Goal: Information Seeking & Learning: Find specific fact

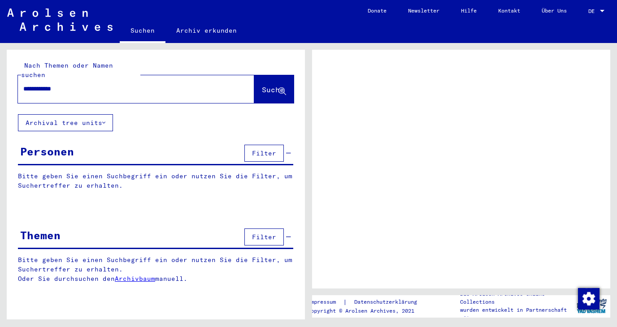
type input "**********"
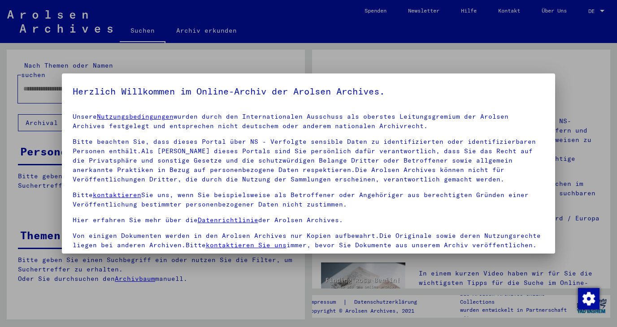
scroll to position [78, 0]
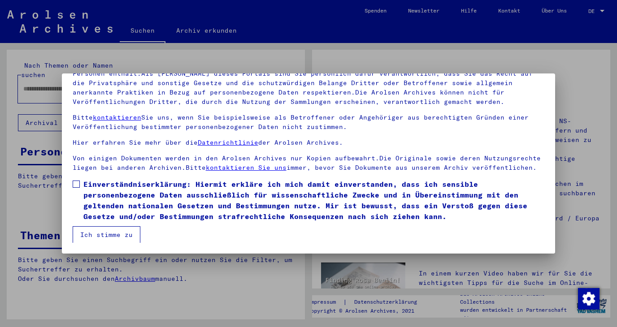
click at [77, 186] on span at bounding box center [76, 184] width 7 height 7
click at [112, 239] on button "Ich stimme zu" at bounding box center [107, 235] width 68 height 17
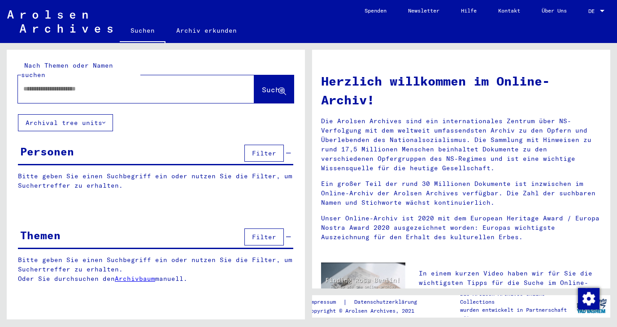
click at [135, 84] on input "text" at bounding box center [125, 88] width 204 height 9
type input "**********"
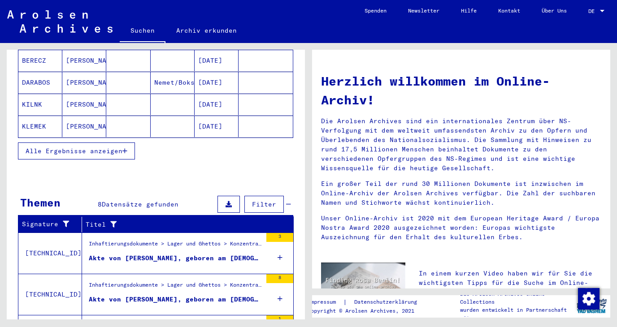
scroll to position [297, 0]
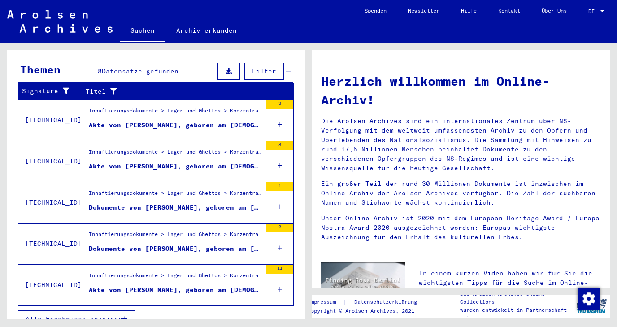
click at [119, 315] on span "Alle Ergebnisse anzeigen" at bounding box center [74, 319] width 97 height 8
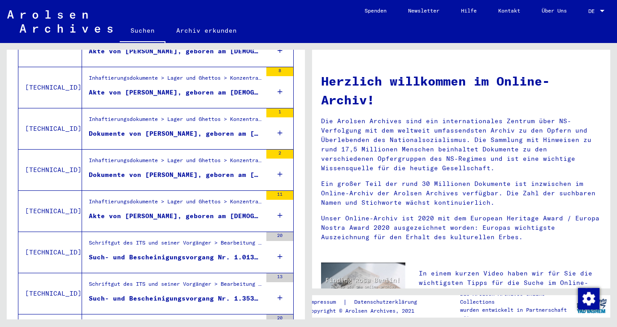
scroll to position [284, 0]
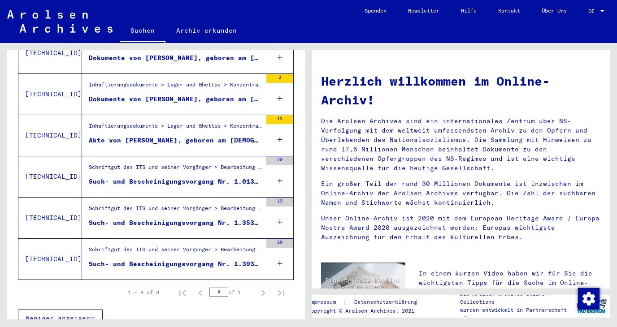
click at [180, 136] on div "Akte von [PERSON_NAME], geboren am [DEMOGRAPHIC_DATA]" at bounding box center [175, 140] width 173 height 9
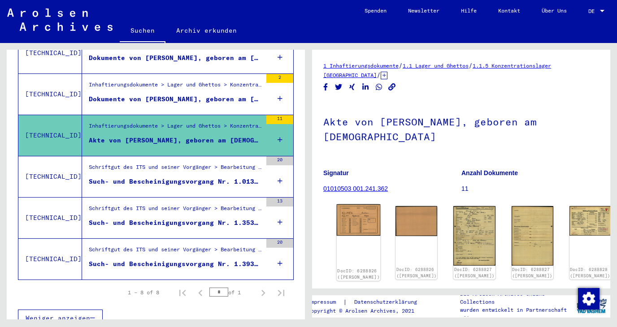
click at [347, 224] on img at bounding box center [359, 220] width 44 height 31
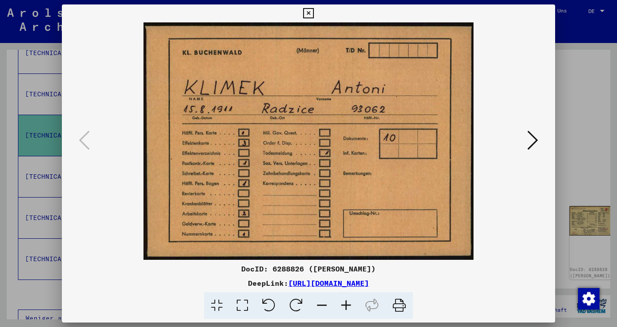
click at [534, 143] on icon at bounding box center [533, 141] width 11 height 22
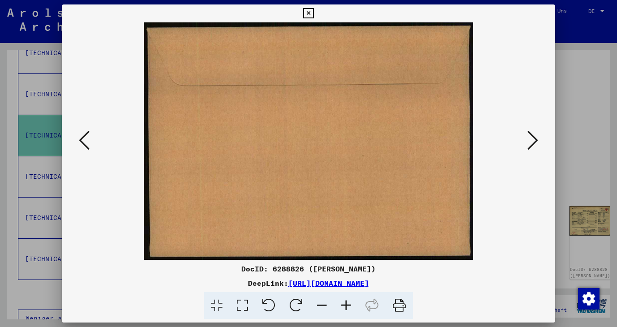
click at [534, 144] on icon at bounding box center [533, 141] width 11 height 22
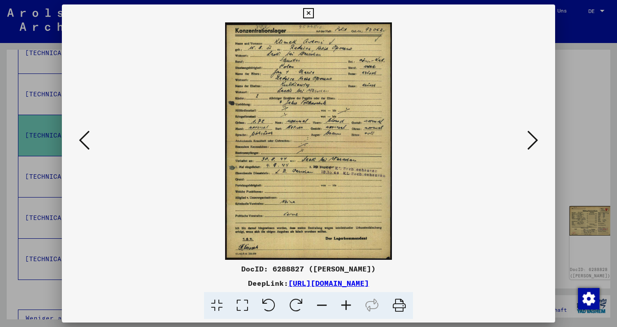
click at [534, 145] on icon at bounding box center [533, 141] width 11 height 22
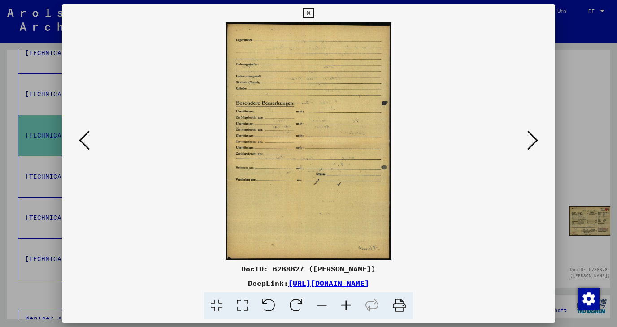
click at [534, 145] on icon at bounding box center [533, 141] width 11 height 22
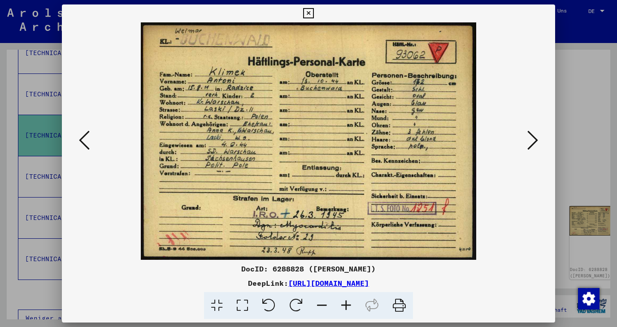
click at [534, 145] on icon at bounding box center [533, 141] width 11 height 22
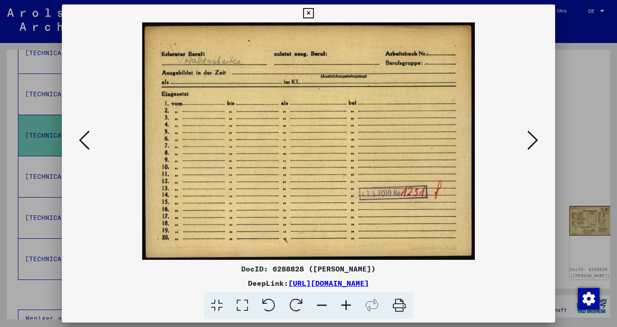
click at [534, 145] on icon at bounding box center [533, 141] width 11 height 22
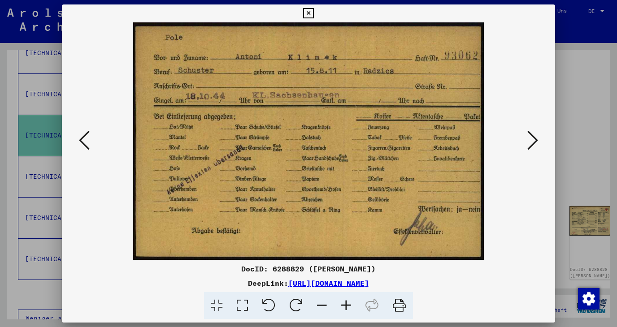
click at [534, 145] on icon at bounding box center [533, 141] width 11 height 22
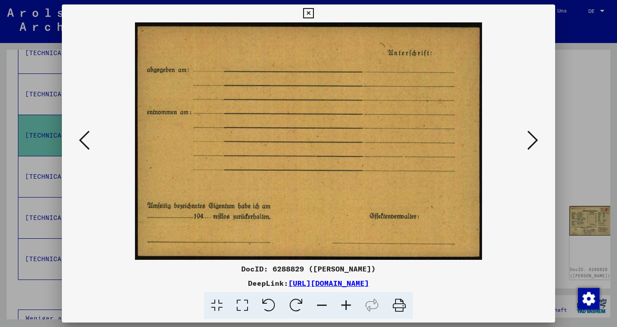
click at [534, 145] on icon at bounding box center [533, 141] width 11 height 22
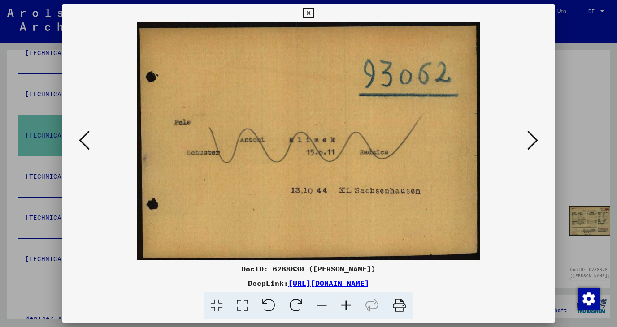
click at [534, 145] on icon at bounding box center [533, 141] width 11 height 22
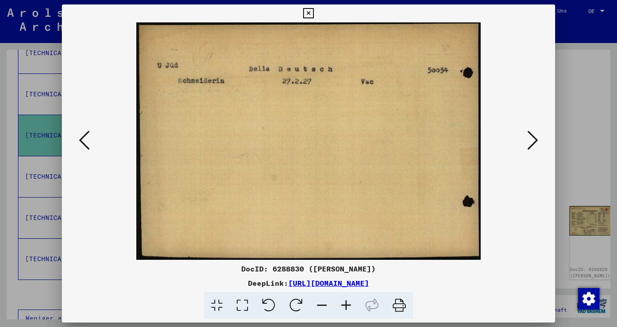
click at [535, 145] on icon at bounding box center [533, 141] width 11 height 22
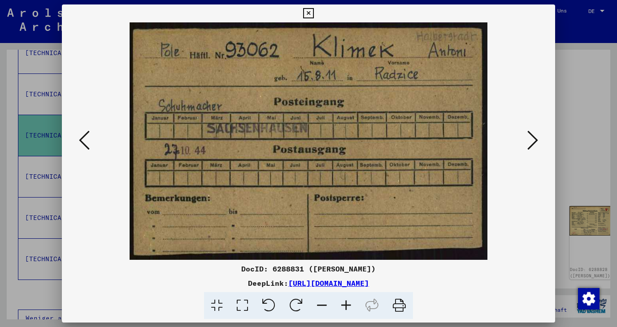
click at [535, 145] on icon at bounding box center [533, 141] width 11 height 22
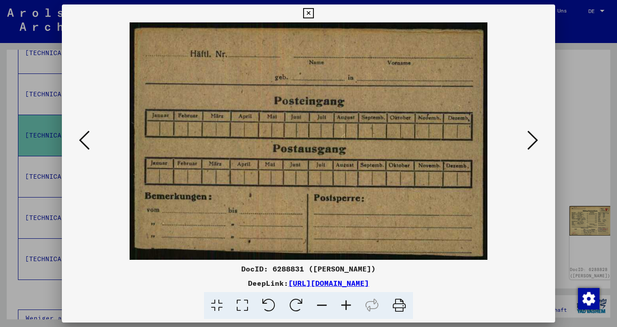
click at [535, 145] on icon at bounding box center [533, 141] width 11 height 22
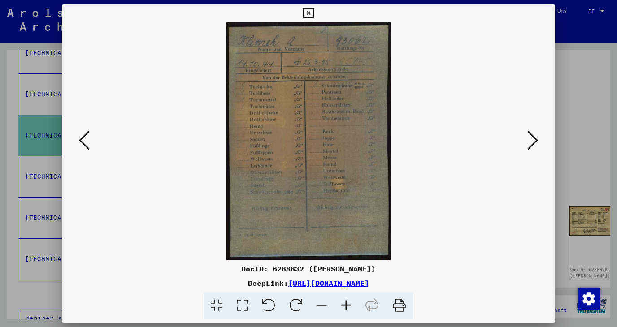
click at [535, 145] on icon at bounding box center [533, 141] width 11 height 22
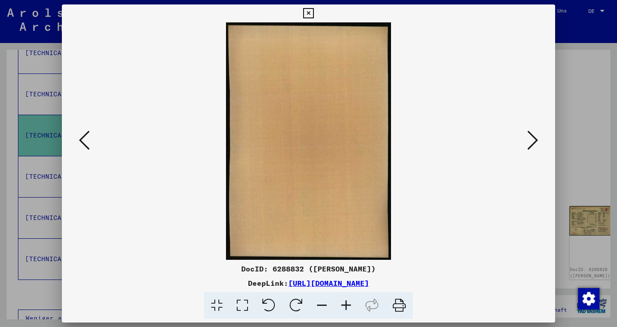
click at [535, 145] on icon at bounding box center [533, 141] width 11 height 22
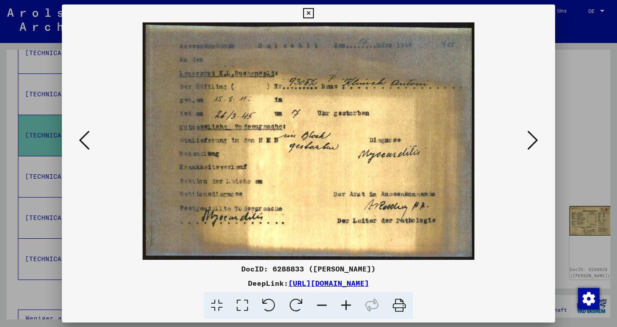
click at [83, 142] on icon at bounding box center [84, 141] width 11 height 22
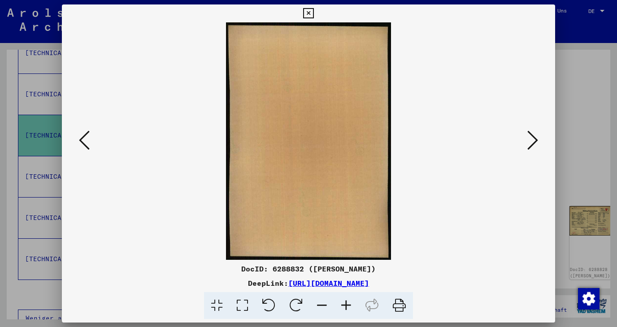
click at [83, 141] on icon at bounding box center [84, 141] width 11 height 22
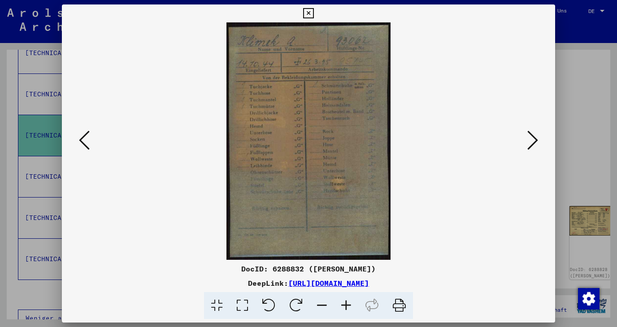
click at [82, 142] on icon at bounding box center [84, 141] width 11 height 22
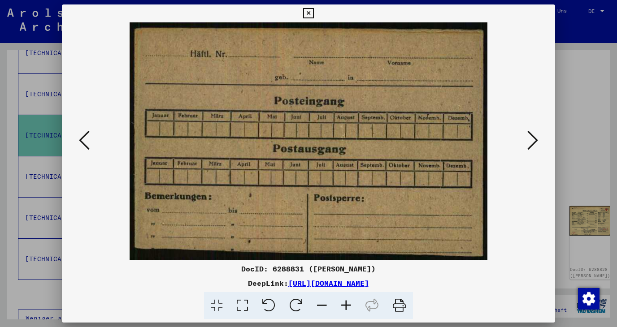
click at [81, 143] on icon at bounding box center [84, 141] width 11 height 22
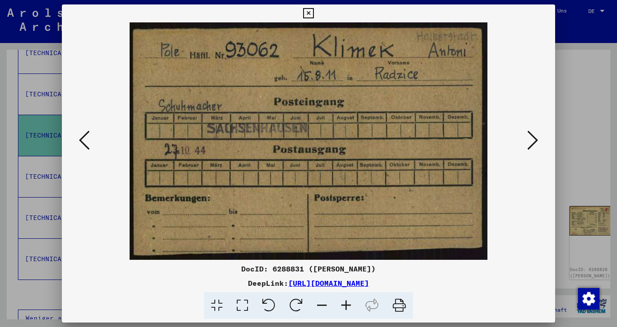
click at [81, 143] on icon at bounding box center [84, 141] width 11 height 22
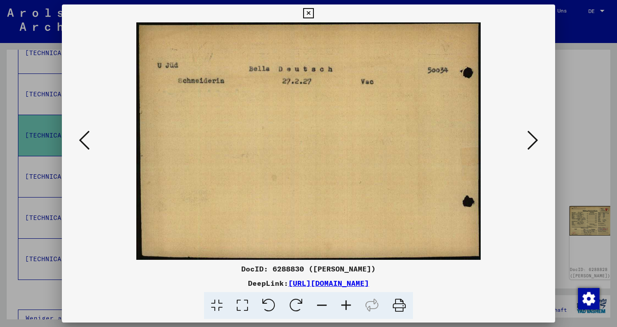
click at [81, 143] on icon at bounding box center [84, 141] width 11 height 22
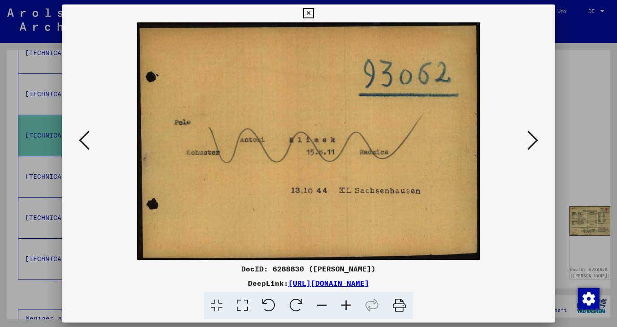
click at [81, 142] on icon at bounding box center [84, 141] width 11 height 22
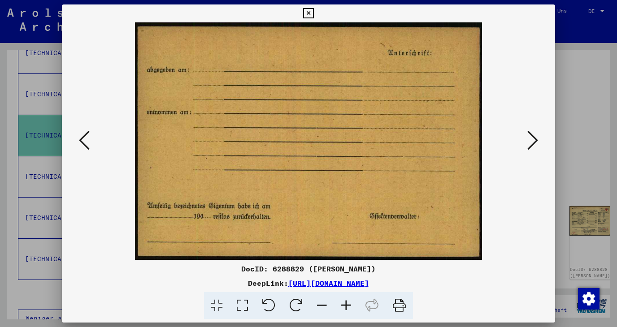
click at [81, 142] on icon at bounding box center [84, 141] width 11 height 22
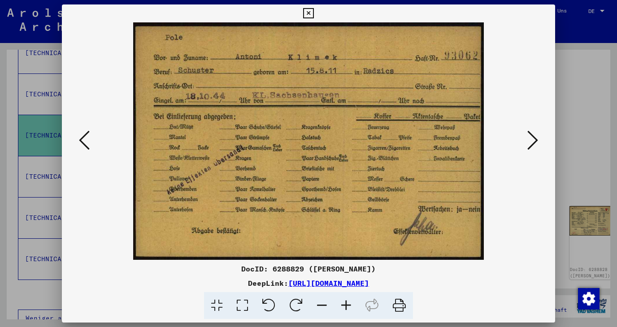
click at [81, 142] on icon at bounding box center [84, 141] width 11 height 22
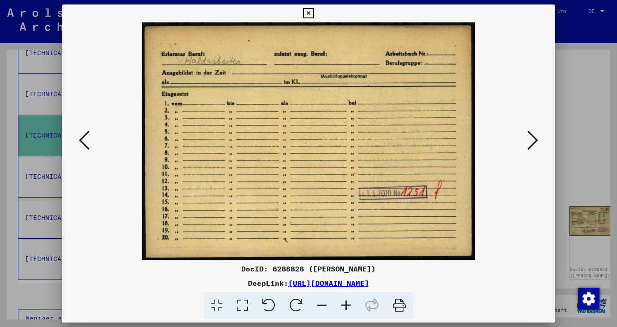
click at [81, 142] on icon at bounding box center [84, 141] width 11 height 22
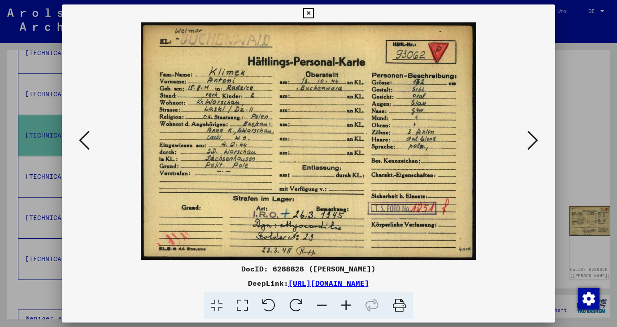
click at [402, 307] on icon at bounding box center [399, 305] width 27 height 27
click at [535, 141] on icon at bounding box center [533, 141] width 11 height 22
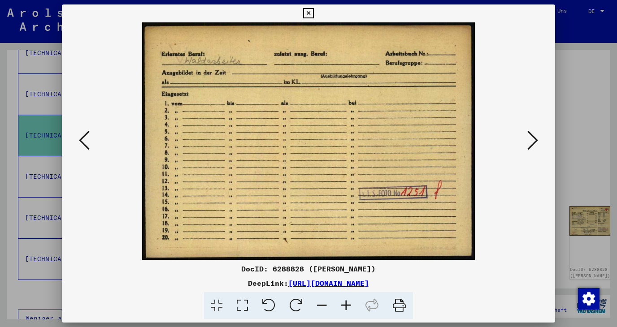
click at [396, 308] on icon at bounding box center [399, 305] width 27 height 27
click at [535, 142] on icon at bounding box center [533, 141] width 11 height 22
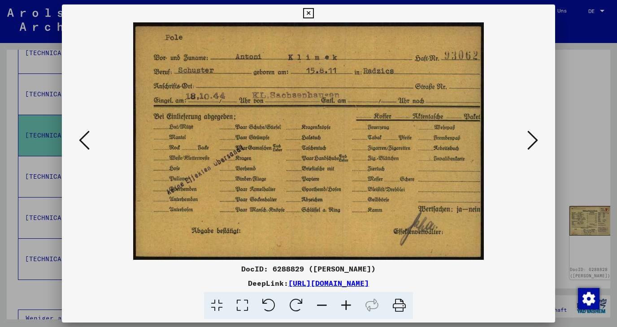
click at [401, 304] on icon at bounding box center [399, 305] width 27 height 27
click at [535, 144] on icon at bounding box center [533, 141] width 11 height 22
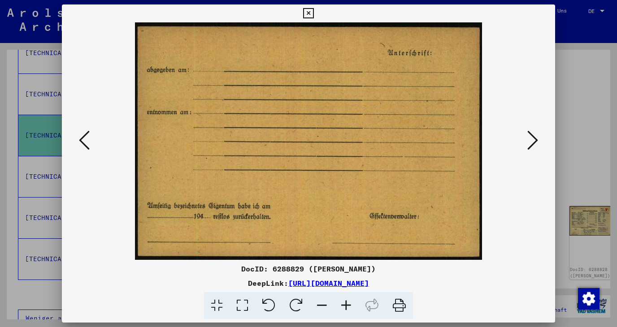
click at [535, 144] on icon at bounding box center [533, 141] width 11 height 22
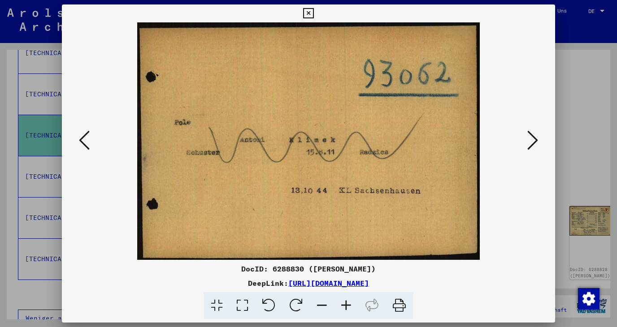
click at [401, 307] on icon at bounding box center [399, 305] width 27 height 27
click at [535, 142] on icon at bounding box center [533, 141] width 11 height 22
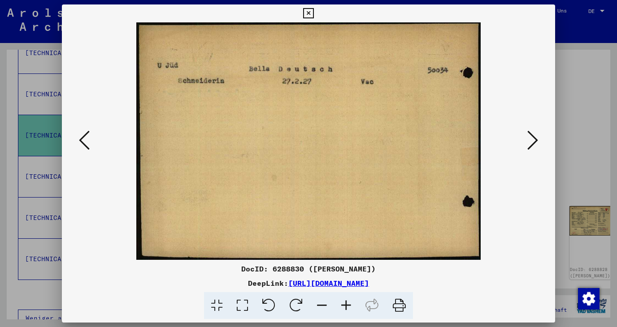
click at [399, 307] on icon at bounding box center [399, 305] width 27 height 27
click at [532, 145] on icon at bounding box center [533, 141] width 11 height 22
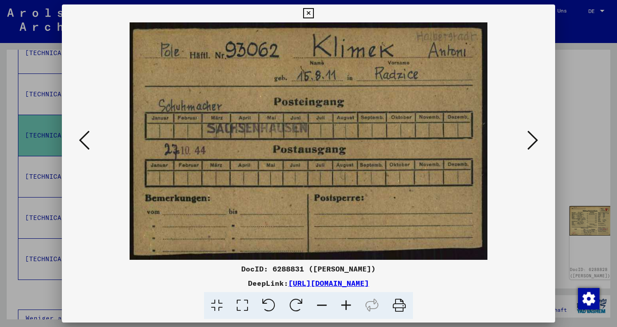
click at [399, 306] on icon at bounding box center [399, 305] width 27 height 27
click at [535, 143] on icon at bounding box center [533, 141] width 11 height 22
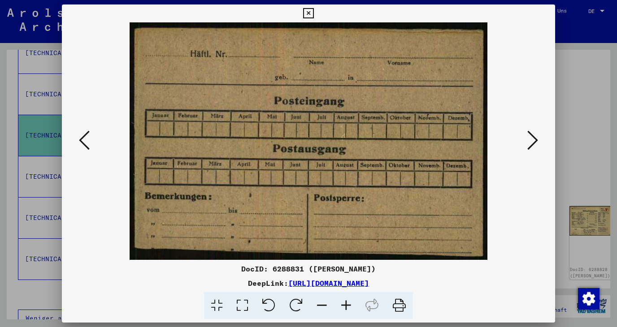
click at [535, 143] on icon at bounding box center [533, 141] width 11 height 22
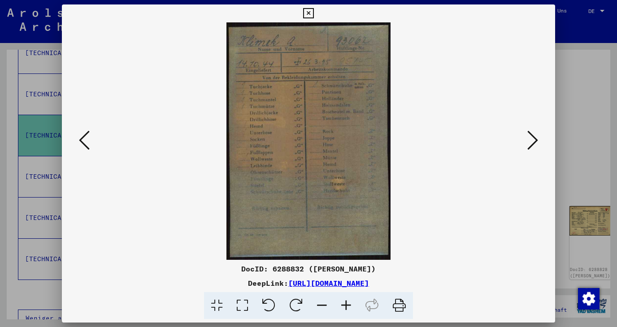
click at [398, 309] on icon at bounding box center [399, 305] width 27 height 27
click at [536, 141] on icon at bounding box center [533, 141] width 11 height 22
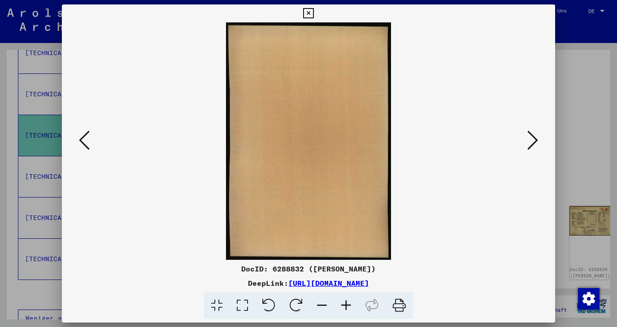
click at [536, 141] on icon at bounding box center [533, 141] width 11 height 22
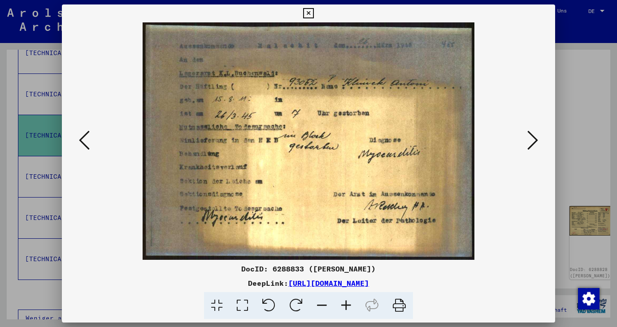
click at [399, 307] on icon at bounding box center [399, 305] width 27 height 27
click at [532, 143] on icon at bounding box center [533, 141] width 11 height 22
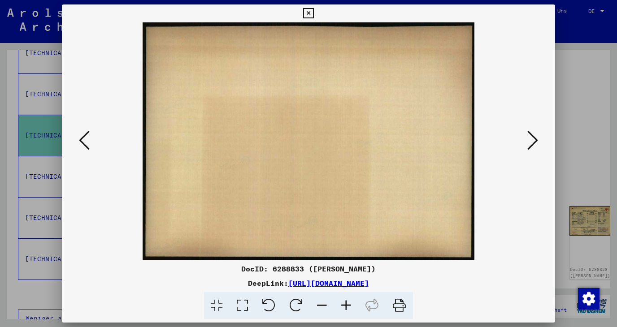
click at [532, 143] on icon at bounding box center [533, 141] width 11 height 22
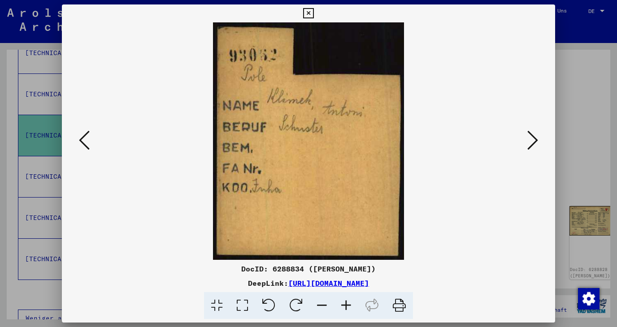
click at [401, 304] on icon at bounding box center [399, 305] width 27 height 27
click at [533, 142] on icon at bounding box center [533, 141] width 11 height 22
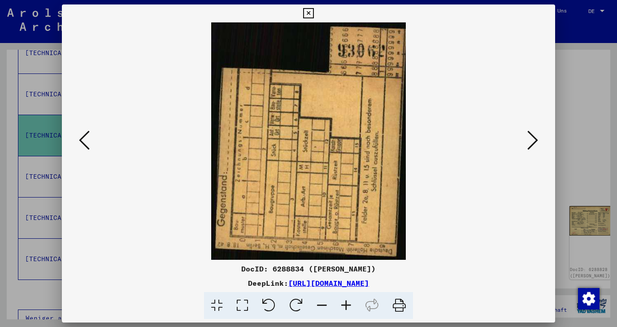
click at [533, 142] on icon at bounding box center [533, 141] width 11 height 22
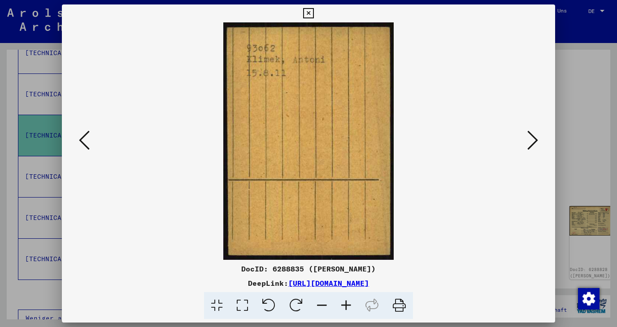
click at [401, 307] on icon at bounding box center [399, 305] width 27 height 27
click at [532, 142] on icon at bounding box center [533, 141] width 11 height 22
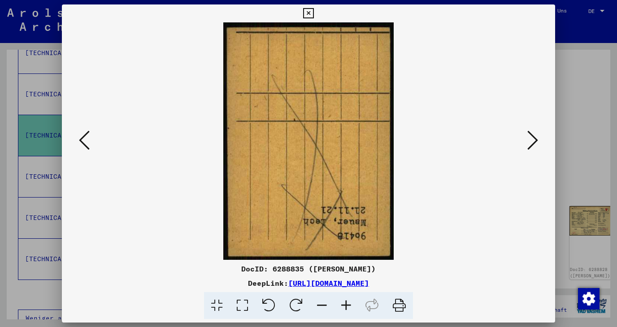
click at [532, 142] on icon at bounding box center [533, 141] width 11 height 22
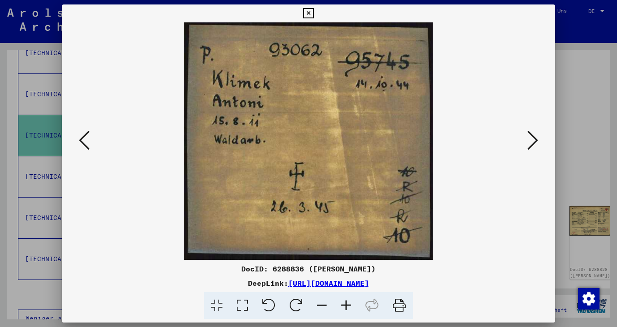
click at [398, 306] on icon at bounding box center [399, 305] width 27 height 27
click at [535, 143] on icon at bounding box center [533, 141] width 11 height 22
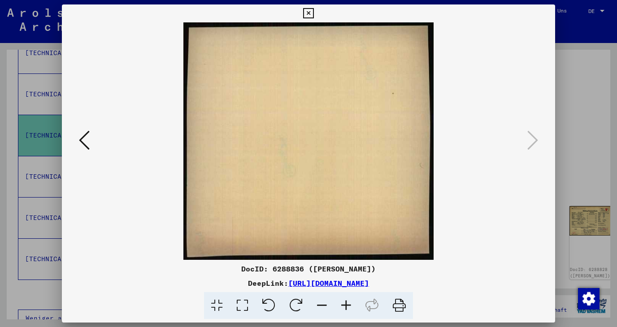
click at [314, 15] on icon at bounding box center [308, 13] width 10 height 11
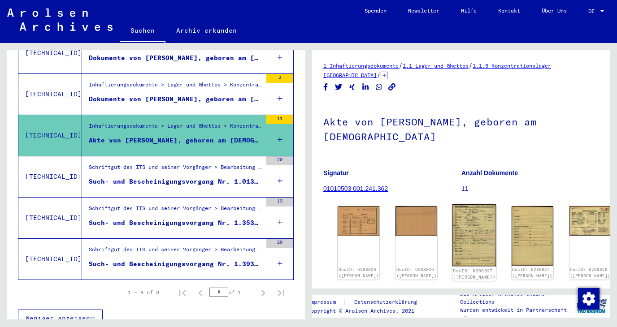
click at [453, 232] on img at bounding box center [475, 236] width 44 height 62
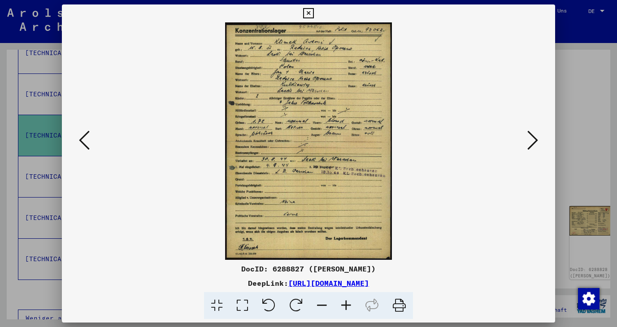
click at [534, 146] on icon at bounding box center [533, 141] width 11 height 22
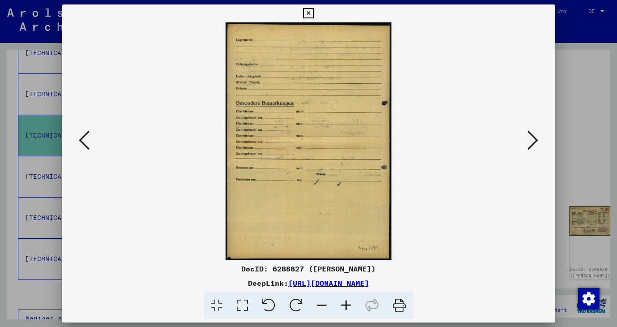
click at [534, 143] on icon at bounding box center [533, 141] width 11 height 22
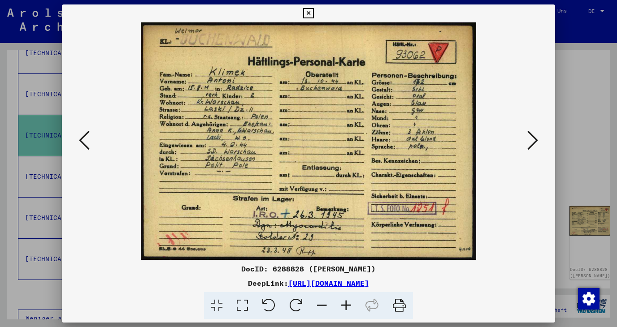
click at [534, 144] on icon at bounding box center [533, 141] width 11 height 22
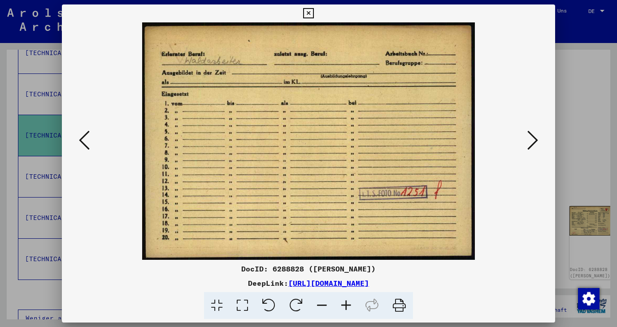
click at [534, 144] on icon at bounding box center [533, 141] width 11 height 22
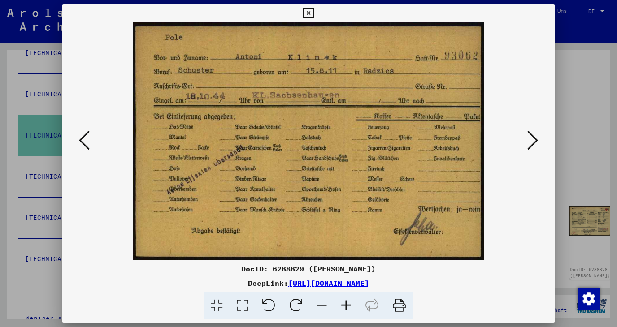
click at [534, 145] on icon at bounding box center [533, 141] width 11 height 22
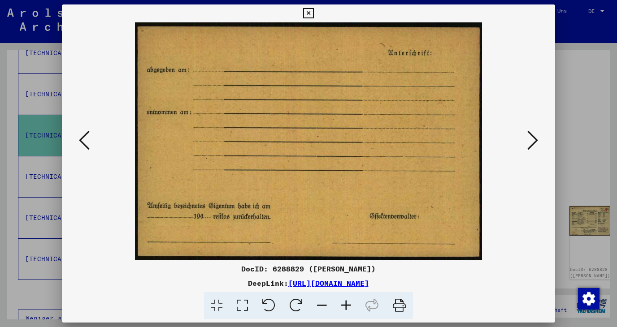
click at [534, 145] on icon at bounding box center [533, 141] width 11 height 22
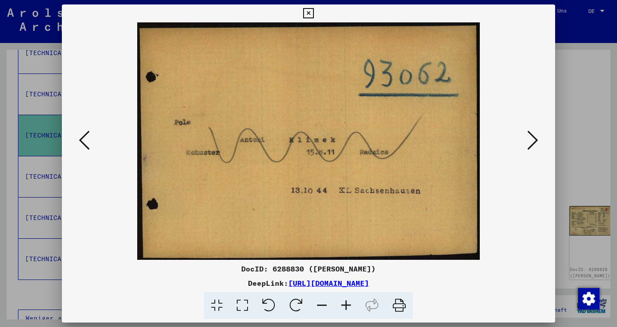
click at [534, 145] on icon at bounding box center [533, 141] width 11 height 22
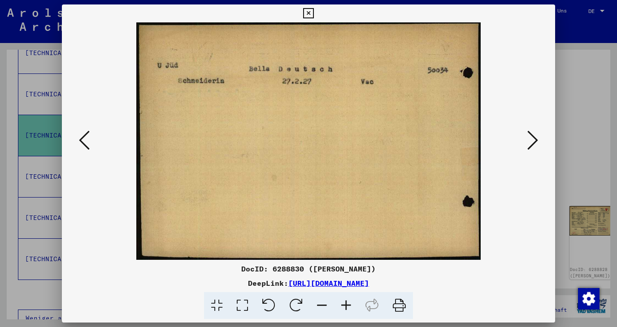
click at [534, 145] on icon at bounding box center [533, 141] width 11 height 22
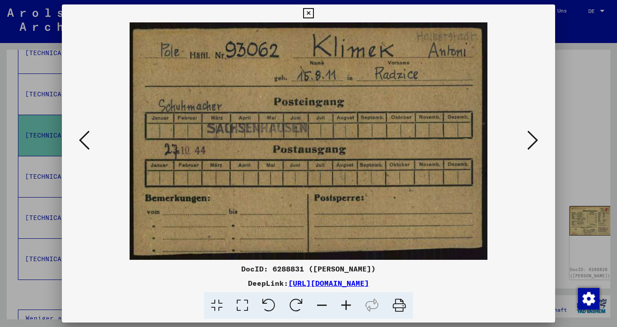
click at [534, 144] on icon at bounding box center [533, 141] width 11 height 22
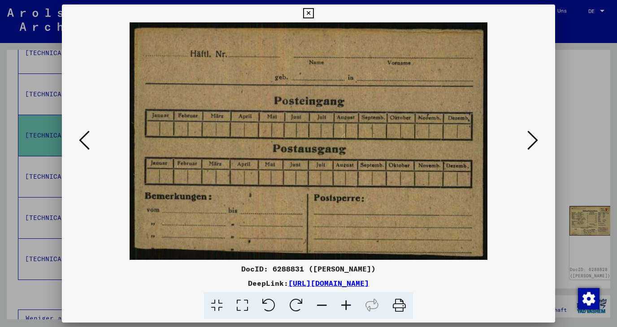
click at [534, 145] on icon at bounding box center [533, 141] width 11 height 22
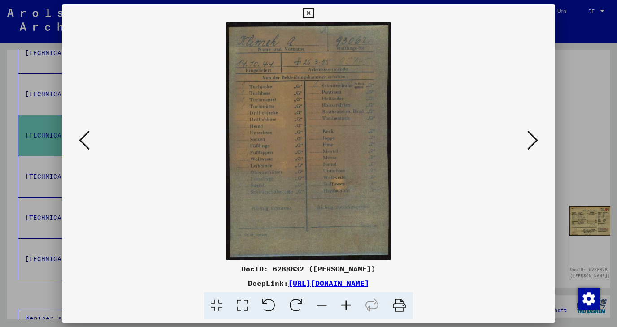
click at [534, 145] on icon at bounding box center [533, 141] width 11 height 22
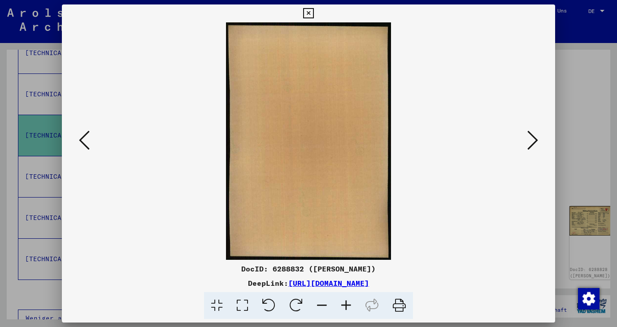
click at [534, 145] on icon at bounding box center [533, 141] width 11 height 22
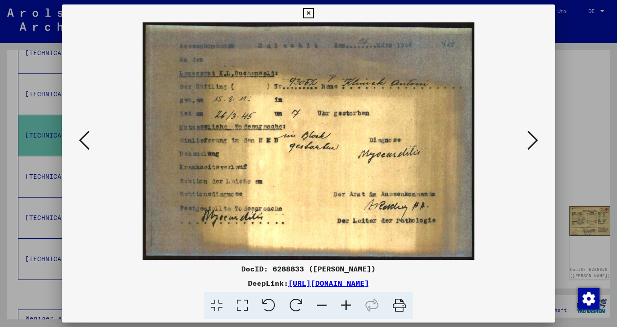
click at [534, 145] on icon at bounding box center [533, 141] width 11 height 22
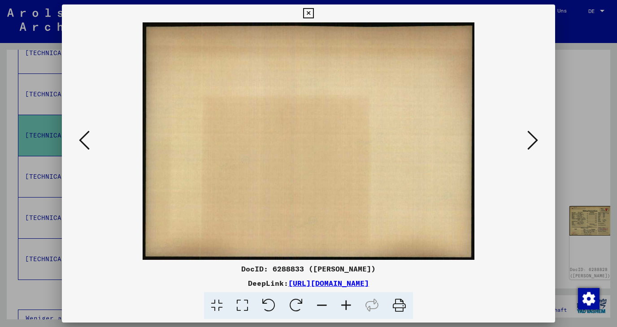
click at [534, 145] on icon at bounding box center [533, 141] width 11 height 22
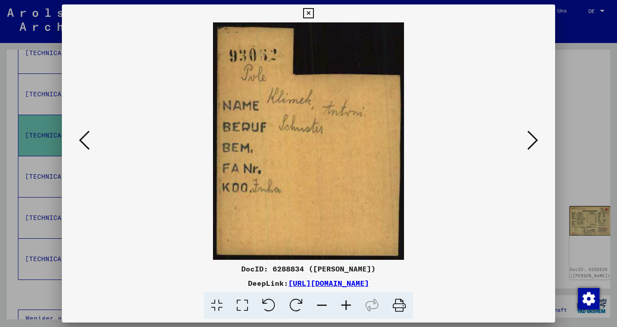
click at [534, 145] on icon at bounding box center [533, 141] width 11 height 22
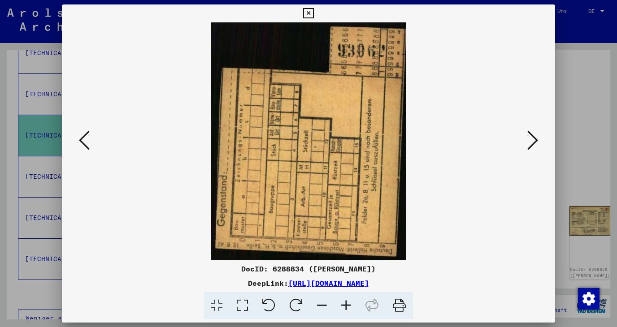
click at [534, 145] on icon at bounding box center [533, 141] width 11 height 22
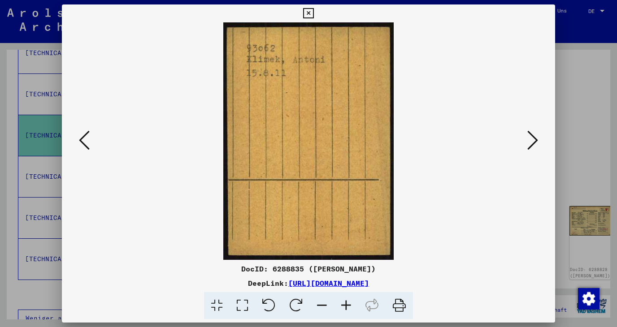
click at [533, 144] on icon at bounding box center [533, 141] width 11 height 22
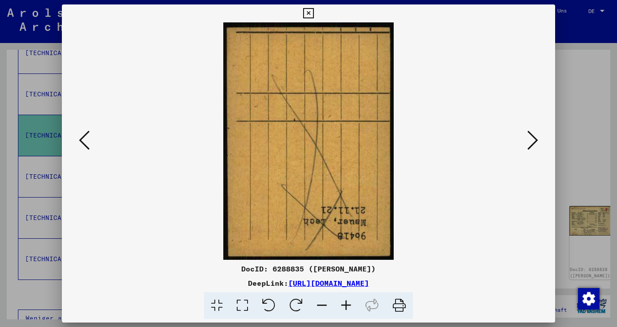
click at [533, 143] on icon at bounding box center [533, 141] width 11 height 22
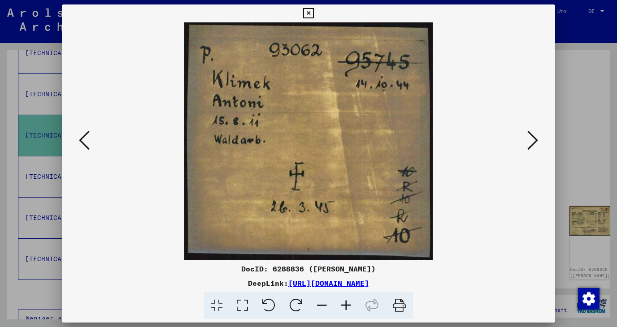
click at [533, 143] on icon at bounding box center [533, 141] width 11 height 22
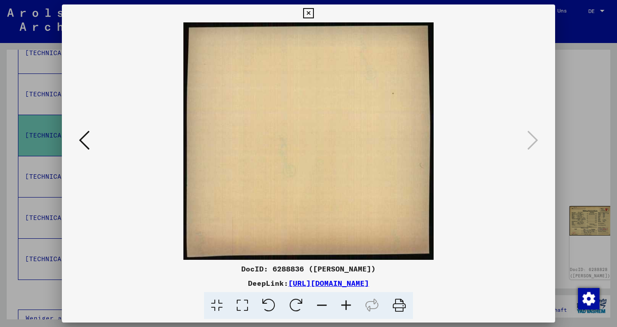
click at [83, 141] on icon at bounding box center [84, 141] width 11 height 22
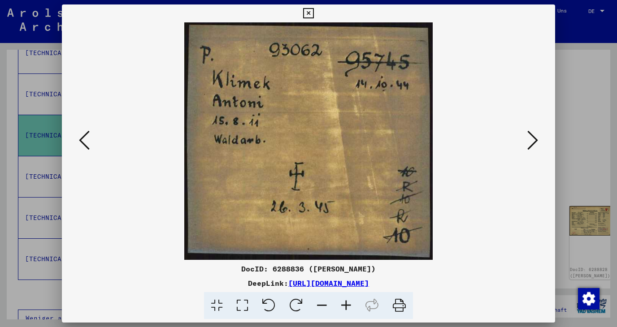
click at [83, 141] on icon at bounding box center [84, 141] width 11 height 22
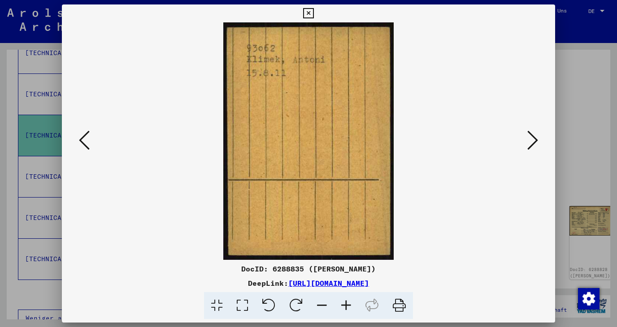
click at [83, 141] on icon at bounding box center [84, 141] width 11 height 22
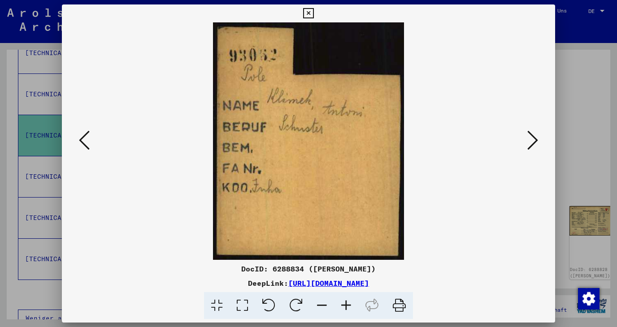
click at [83, 140] on icon at bounding box center [84, 141] width 11 height 22
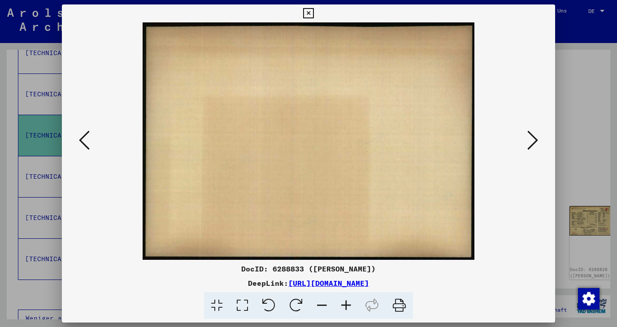
click at [83, 140] on icon at bounding box center [84, 141] width 11 height 22
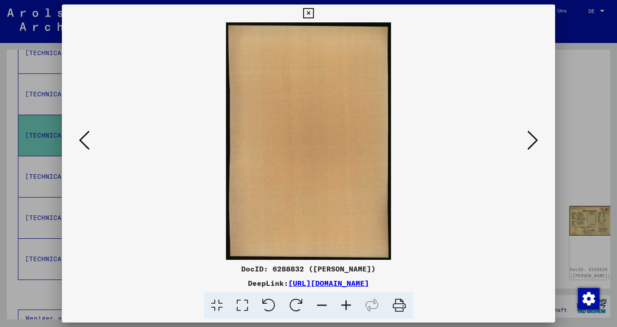
click at [83, 140] on icon at bounding box center [84, 141] width 11 height 22
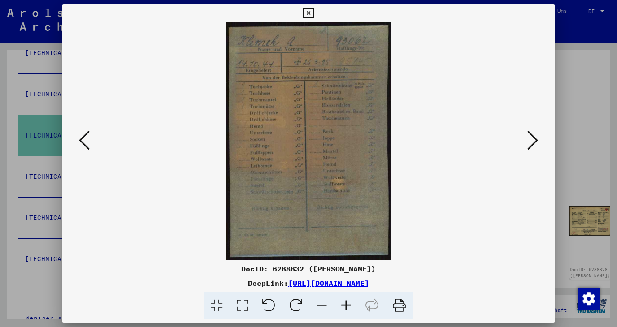
click at [83, 140] on icon at bounding box center [84, 141] width 11 height 22
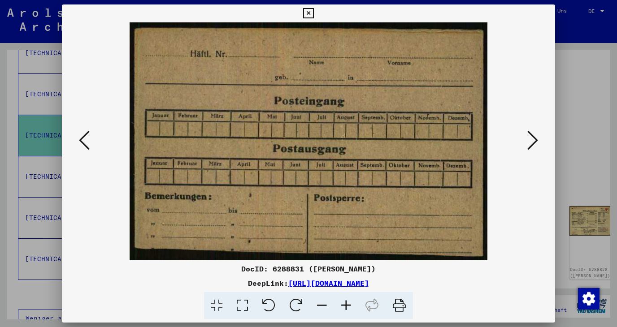
click at [83, 140] on icon at bounding box center [84, 141] width 11 height 22
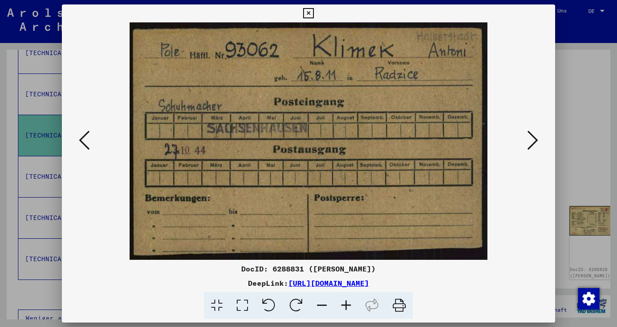
click at [83, 140] on icon at bounding box center [84, 141] width 11 height 22
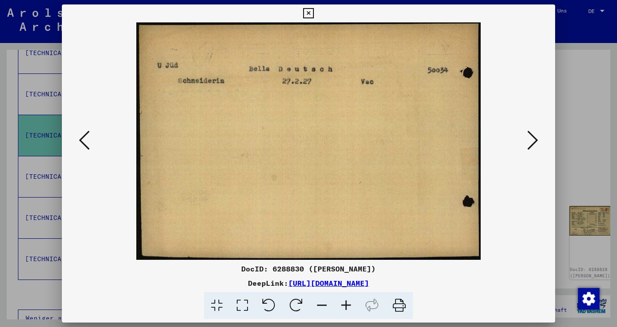
click at [83, 140] on icon at bounding box center [84, 141] width 11 height 22
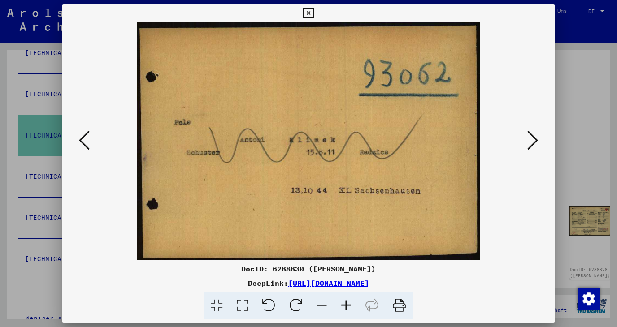
click at [83, 139] on icon at bounding box center [84, 141] width 11 height 22
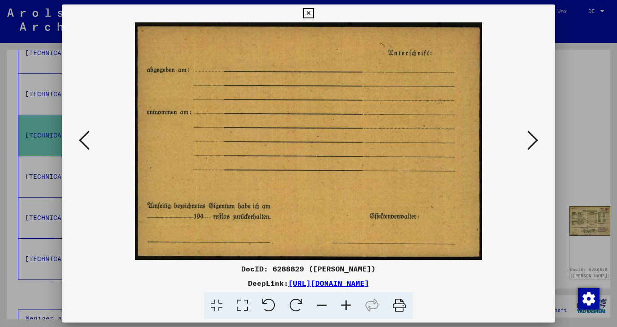
click at [82, 138] on icon at bounding box center [84, 141] width 11 height 22
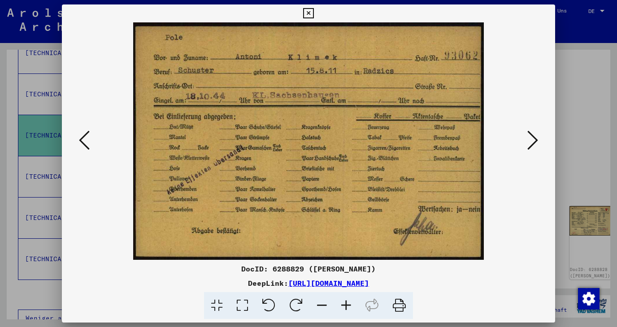
click at [82, 138] on icon at bounding box center [84, 141] width 11 height 22
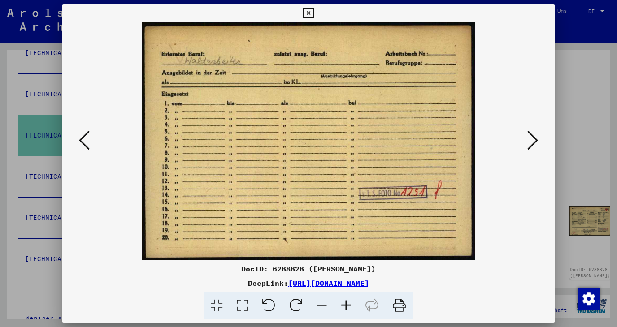
click at [82, 140] on icon at bounding box center [84, 141] width 11 height 22
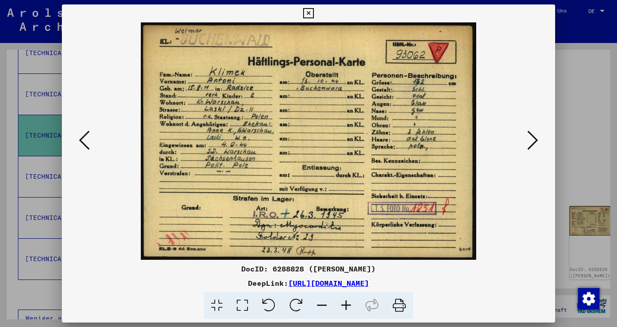
click at [314, 13] on icon at bounding box center [308, 13] width 10 height 11
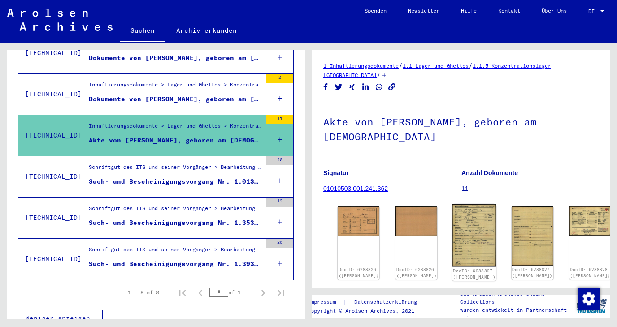
click at [453, 225] on img at bounding box center [475, 236] width 44 height 62
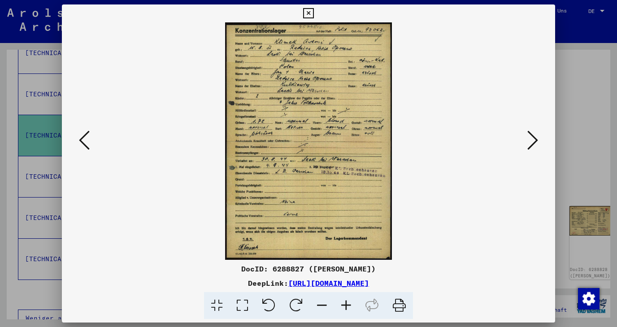
click at [530, 142] on icon at bounding box center [533, 141] width 11 height 22
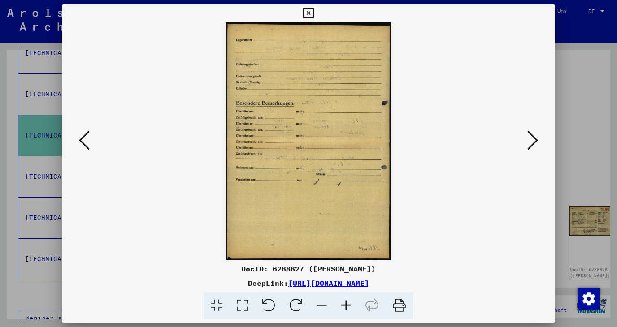
click at [532, 144] on icon at bounding box center [533, 141] width 11 height 22
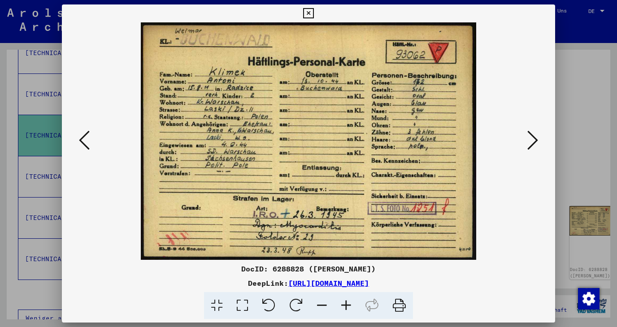
click at [534, 141] on icon at bounding box center [533, 141] width 11 height 22
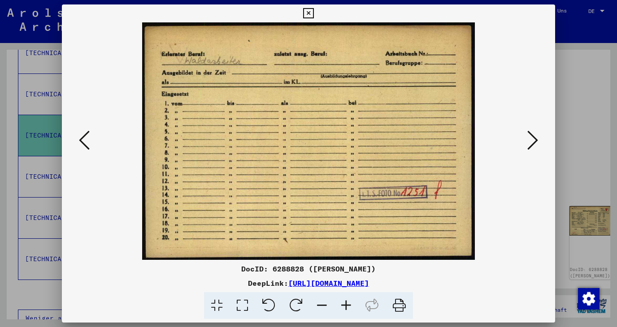
click at [534, 143] on icon at bounding box center [533, 141] width 11 height 22
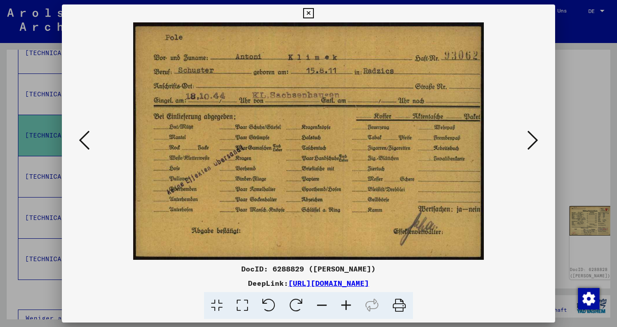
click at [535, 142] on icon at bounding box center [533, 141] width 11 height 22
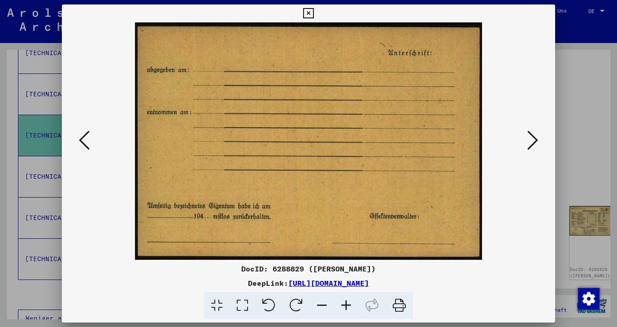
click at [535, 141] on icon at bounding box center [533, 141] width 11 height 22
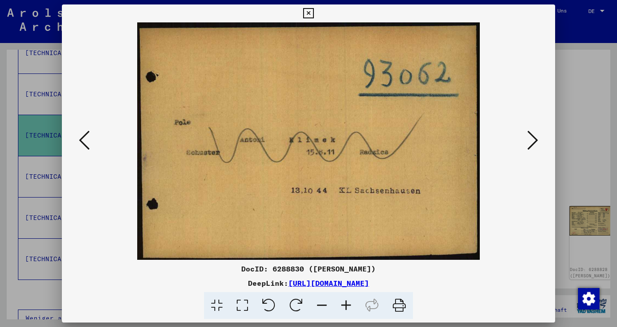
click at [536, 140] on icon at bounding box center [533, 141] width 11 height 22
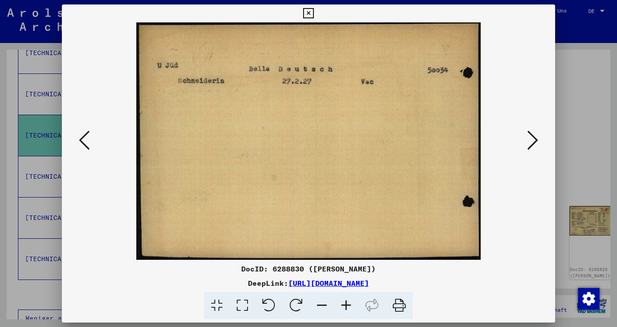
click at [536, 140] on icon at bounding box center [533, 141] width 11 height 22
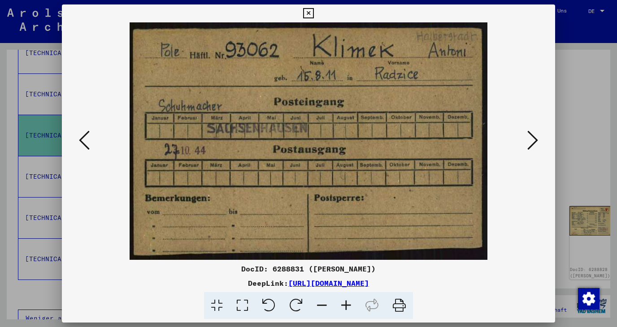
click at [535, 144] on icon at bounding box center [533, 141] width 11 height 22
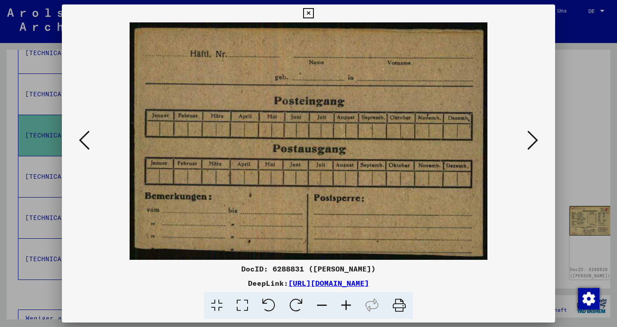
click at [535, 143] on icon at bounding box center [533, 141] width 11 height 22
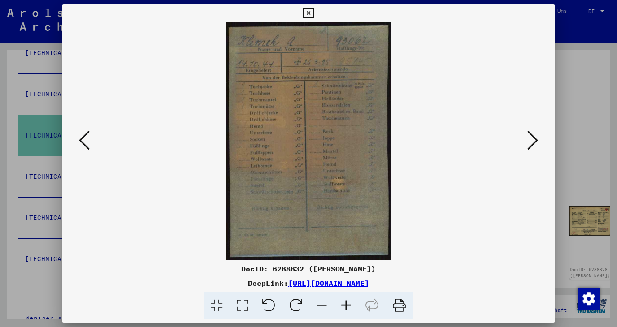
click at [534, 140] on icon at bounding box center [533, 141] width 11 height 22
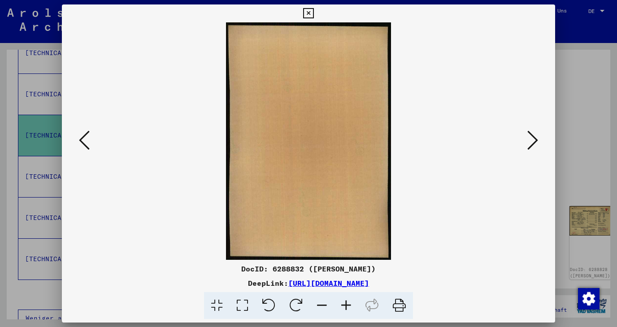
click at [533, 141] on icon at bounding box center [533, 141] width 11 height 22
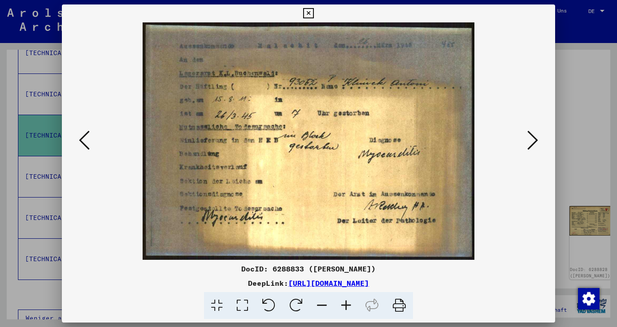
click at [314, 13] on icon at bounding box center [308, 13] width 10 height 11
